Goal: Information Seeking & Learning: Learn about a topic

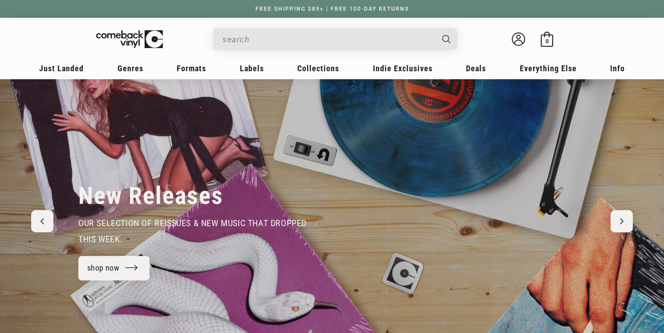
click at [314, 43] on input "When autocomplete results are available use up and down arrows to review and en…" at bounding box center [328, 39] width 211 height 18
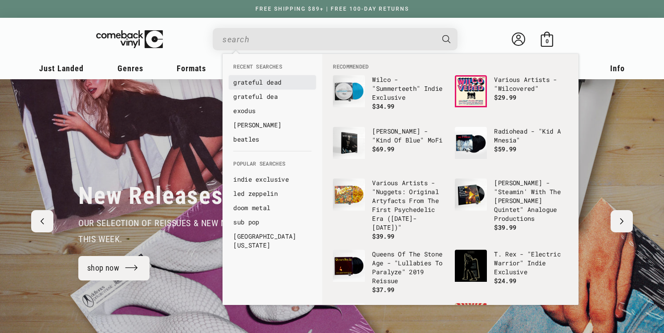
click at [266, 83] on link "grateful dead" at bounding box center [272, 82] width 78 height 9
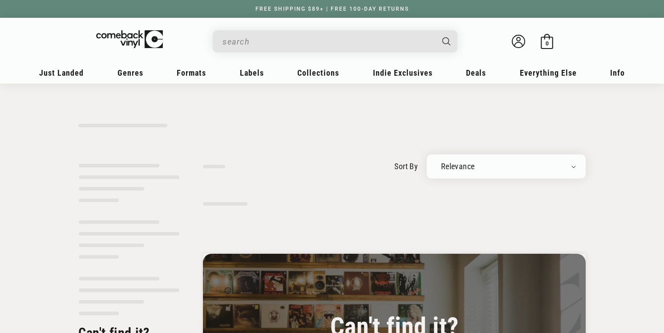
type input "grateful dead"
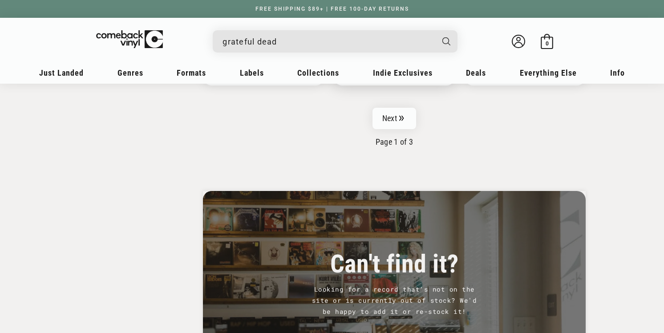
click at [403, 115] on icon "Pagination" at bounding box center [401, 117] width 4 height 5
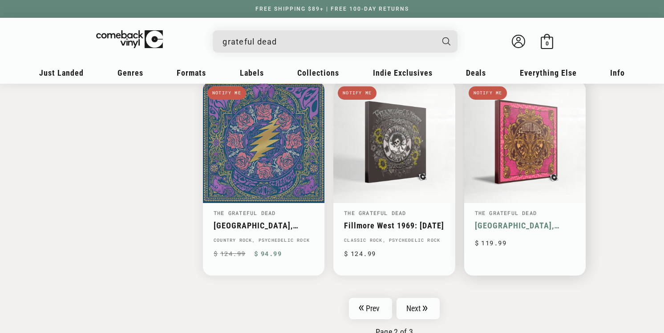
scroll to position [1356, 0]
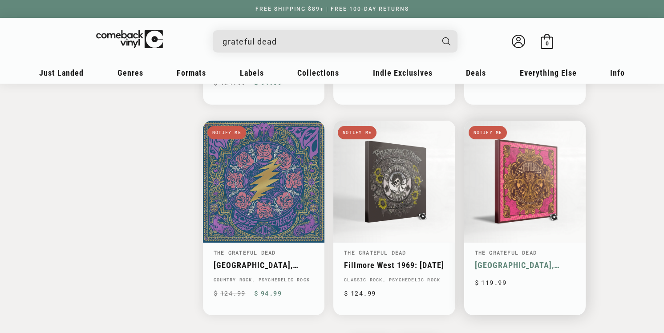
click at [543, 261] on link "[GEOGRAPHIC_DATA], [US_STATE], [GEOGRAPHIC_DATA] [DATE]" at bounding box center [525, 265] width 100 height 9
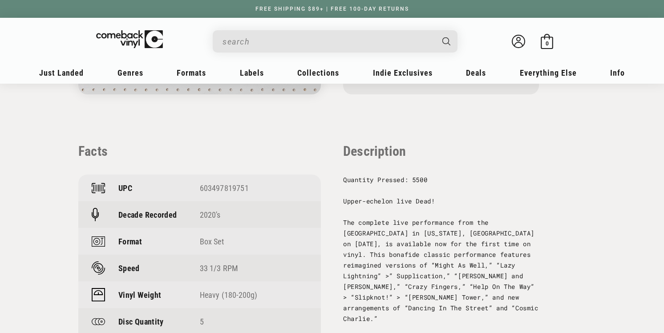
scroll to position [579, 0]
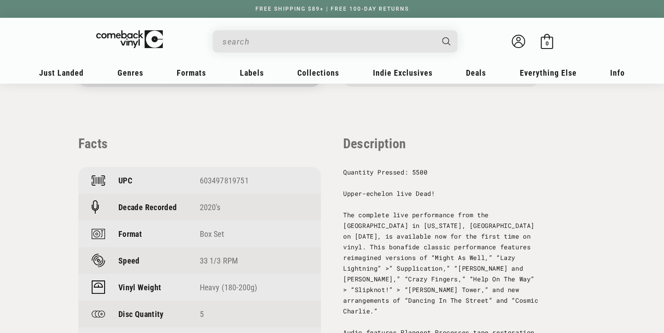
drag, startPoint x: 201, startPoint y: 181, endPoint x: 242, endPoint y: 182, distance: 41.0
click at [253, 181] on div "603497819751" at bounding box center [254, 180] width 108 height 9
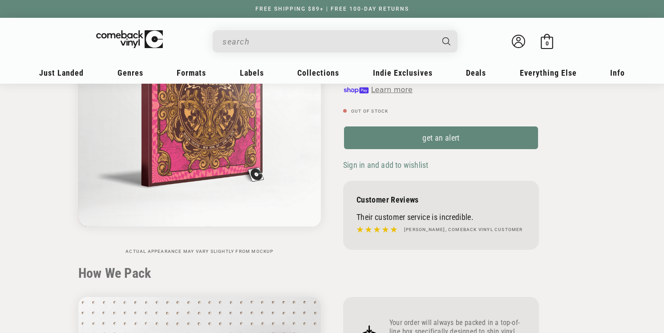
scroll to position [0, 0]
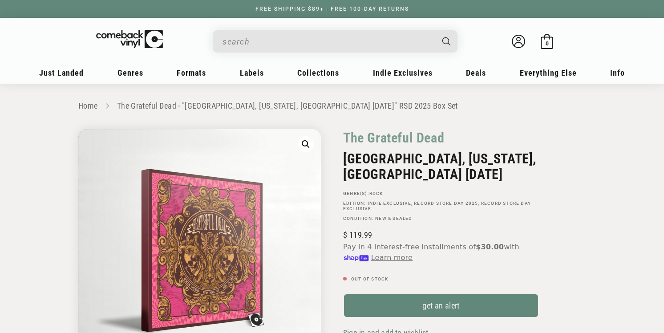
click at [265, 47] on input "When autocomplete results are available use up and down arrows to review and en…" at bounding box center [328, 42] width 211 height 18
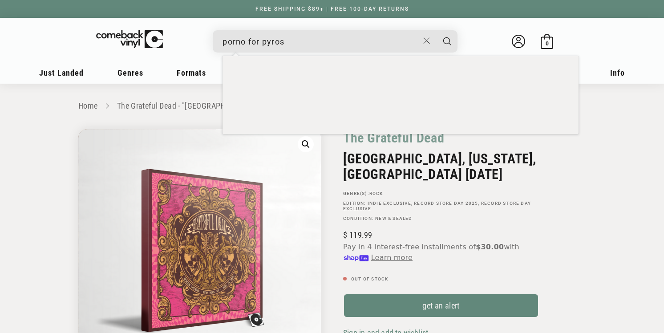
type input "porno for pyros"
click at [436, 30] on button "Search" at bounding box center [447, 41] width 22 height 22
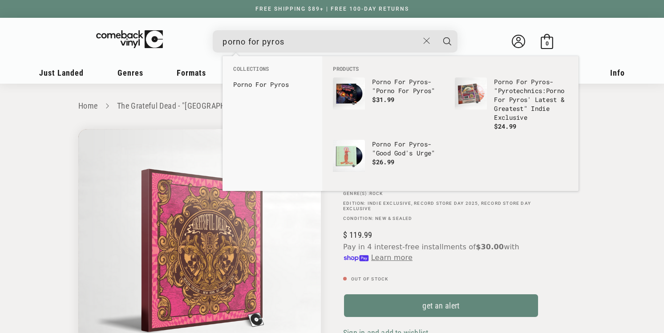
click at [270, 87] on link "Porno For Pyros" at bounding box center [272, 84] width 78 height 9
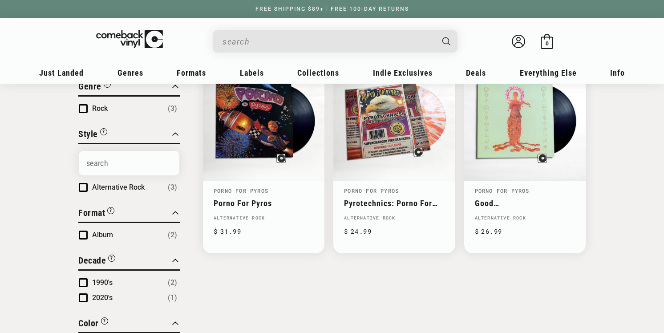
scroll to position [124, 0]
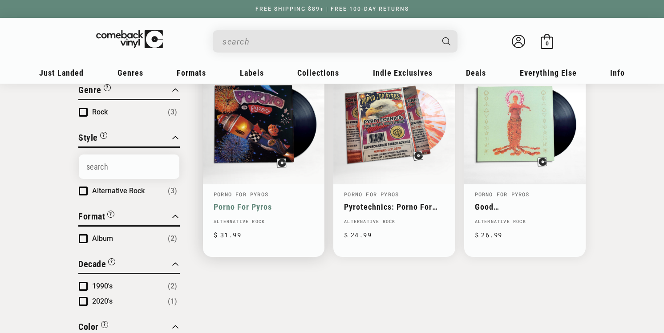
click at [274, 202] on link "Porno For Pyros" at bounding box center [264, 206] width 100 height 9
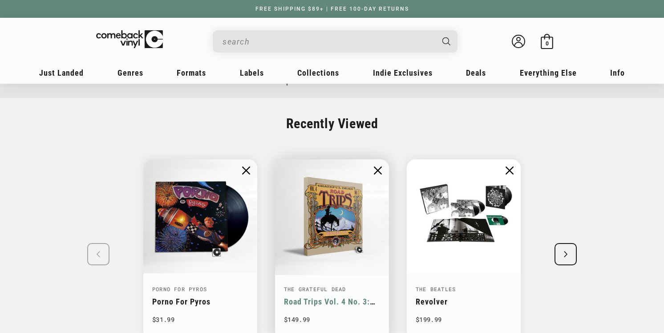
scroll to position [1159, 0]
click at [304, 180] on img "2 / 8" at bounding box center [332, 216] width 118 height 118
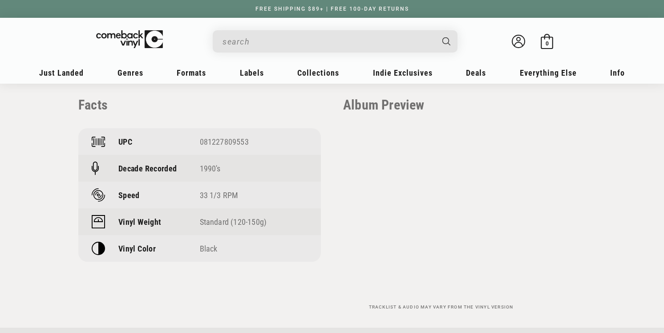
scroll to position [575, 0]
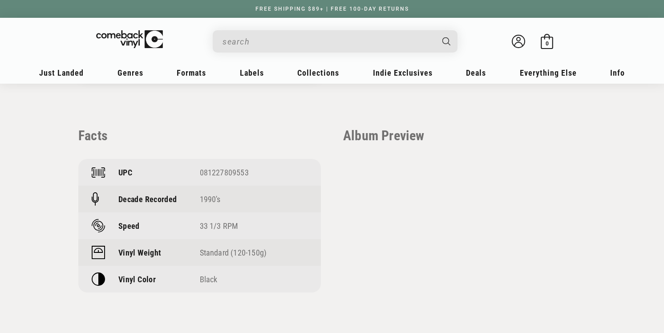
drag, startPoint x: 200, startPoint y: 172, endPoint x: 237, endPoint y: 176, distance: 37.1
click at [249, 173] on div "081227809553" at bounding box center [254, 172] width 108 height 9
